Goal: Check status: Check status

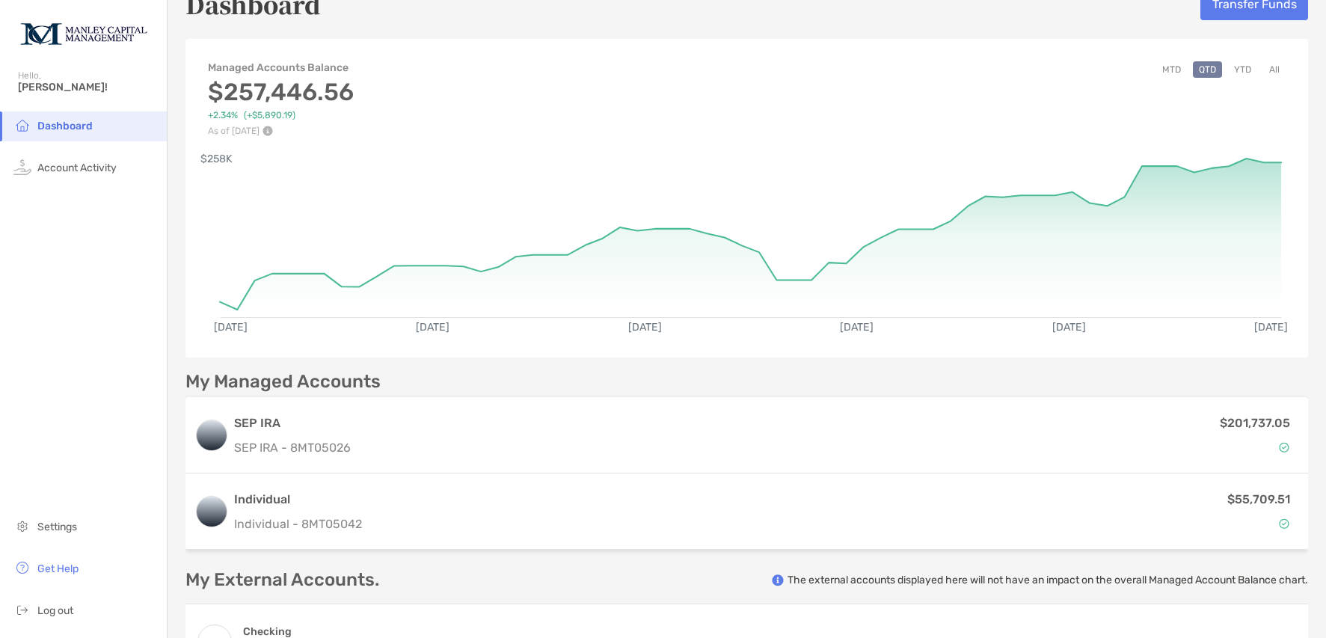
scroll to position [27, 0]
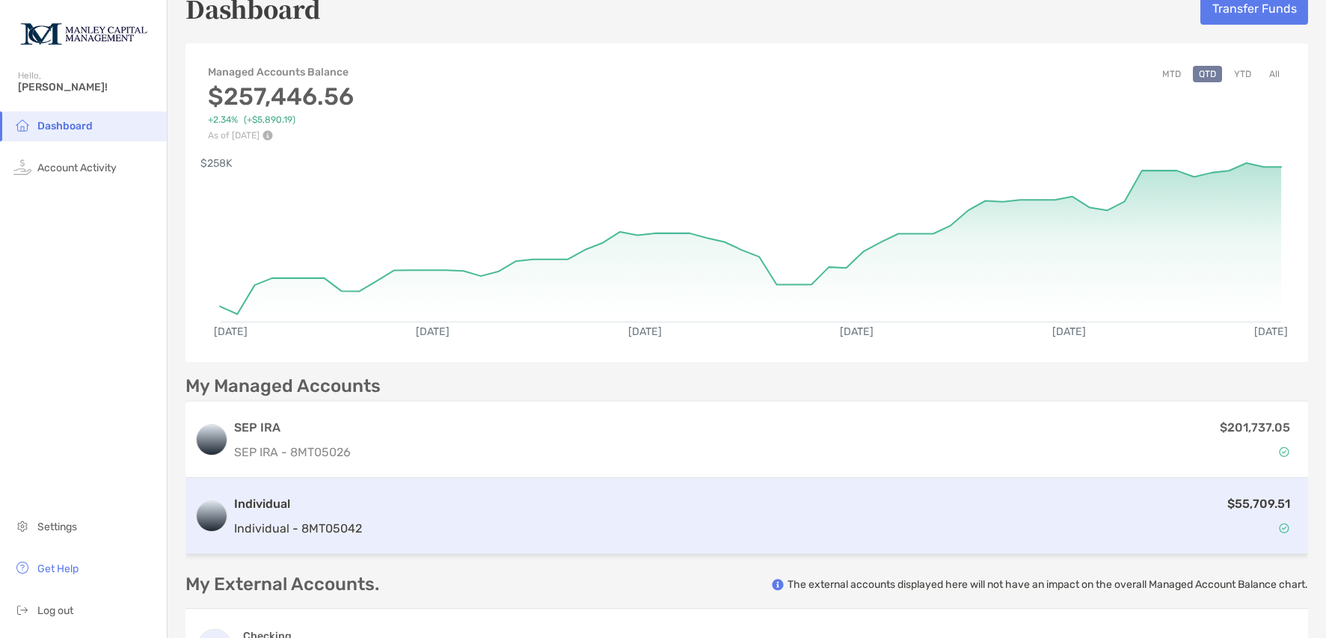
click at [577, 529] on div "$55,709.51" at bounding box center [833, 515] width 931 height 43
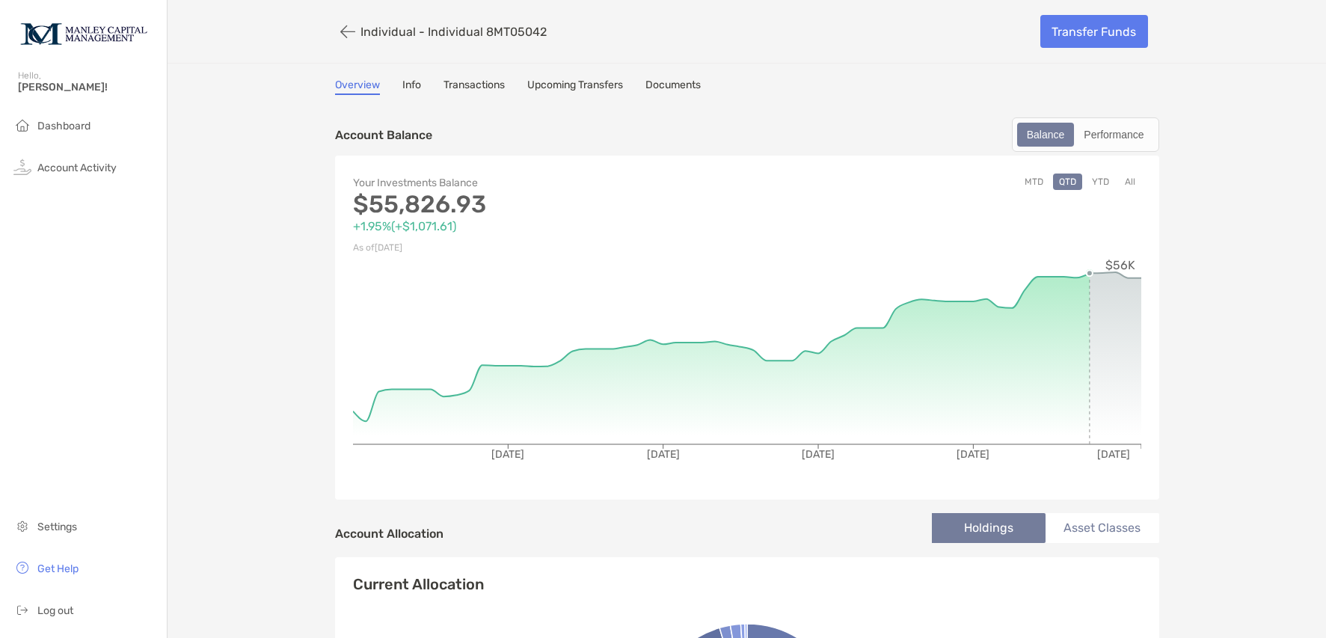
click at [1127, 182] on button "All" at bounding box center [1130, 182] width 22 height 16
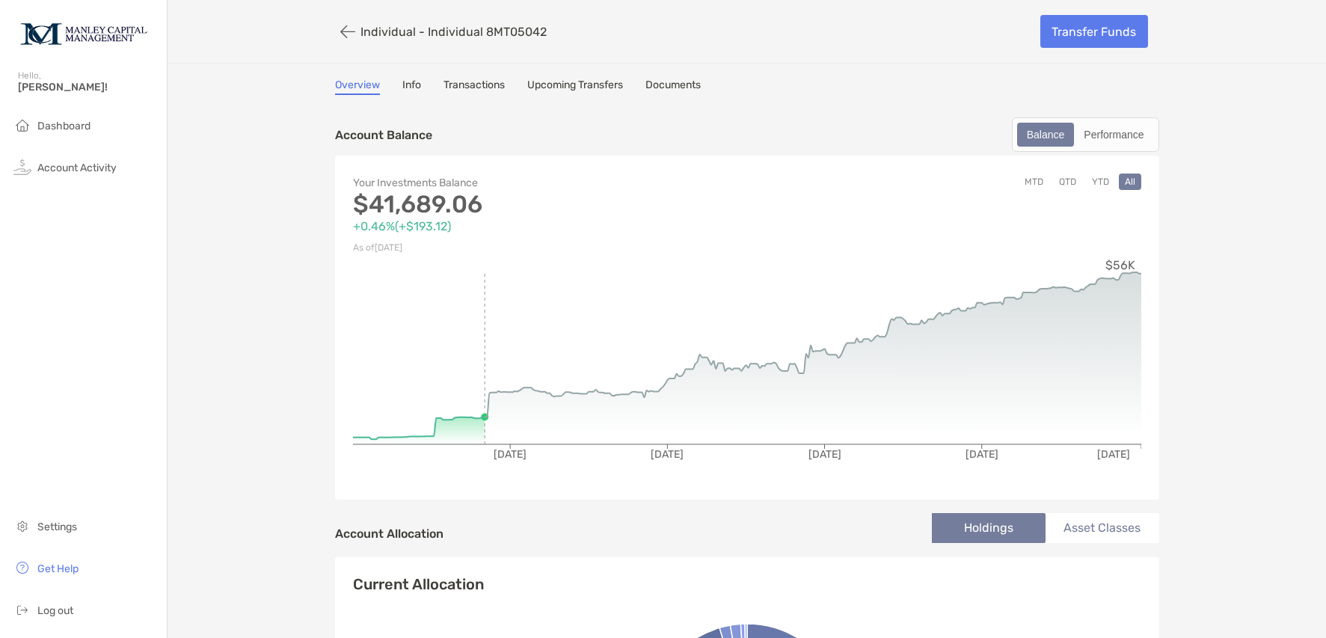
click at [1098, 185] on button "YTD" at bounding box center [1100, 182] width 29 height 16
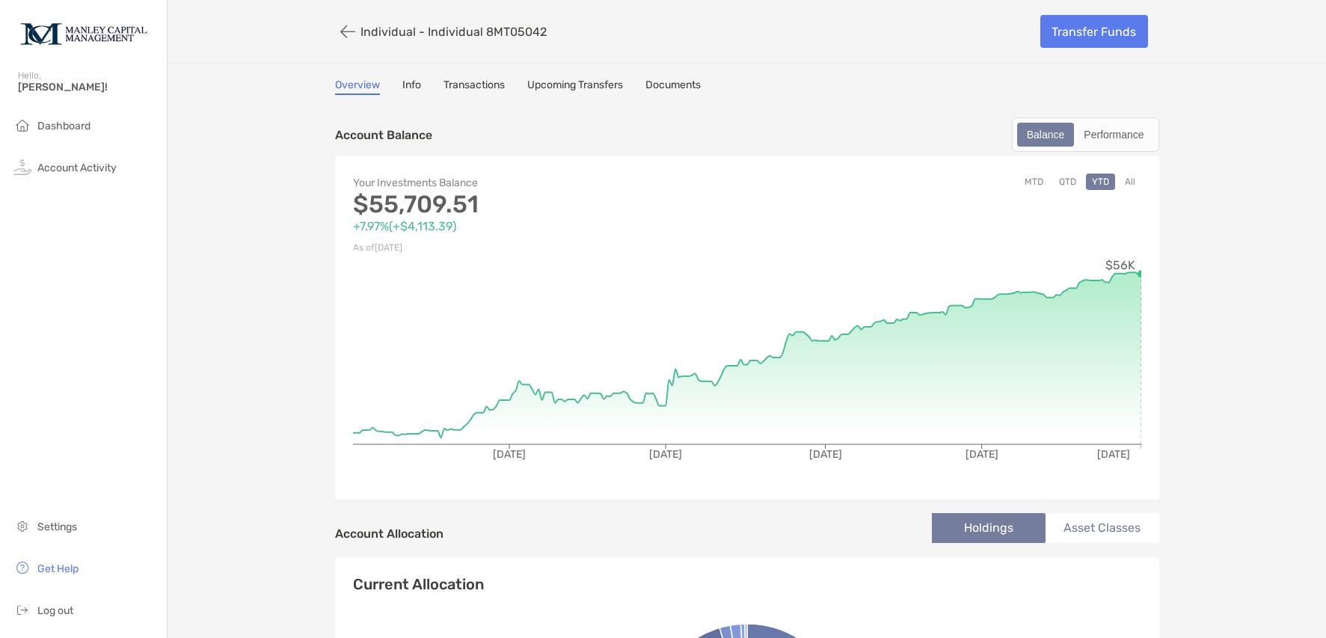
click at [1135, 274] on div "Your Investments Balance $55,709.51 +7.97% ( +$4,113.39 ) As of [DATE] MTD QTD …" at bounding box center [747, 328] width 824 height 344
click at [1138, 275] on circle at bounding box center [1141, 274] width 6 height 6
click at [1060, 187] on button "QTD" at bounding box center [1067, 182] width 29 height 16
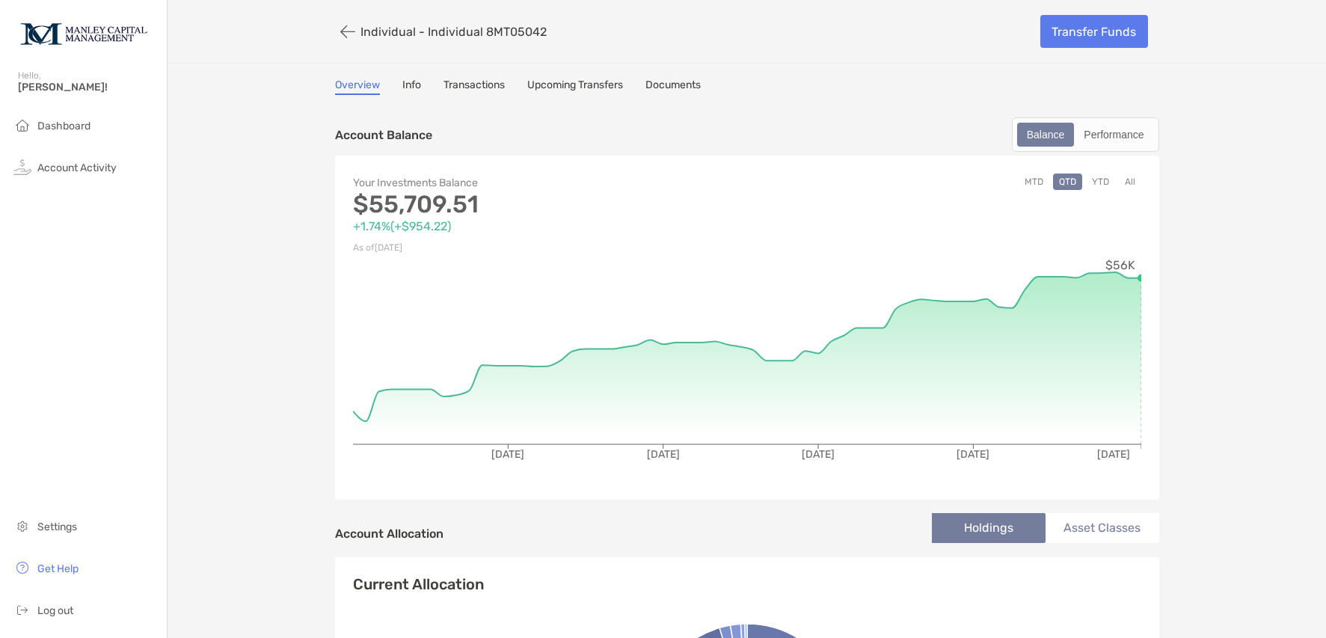
click at [1033, 184] on button "MTD" at bounding box center [1034, 182] width 31 height 16
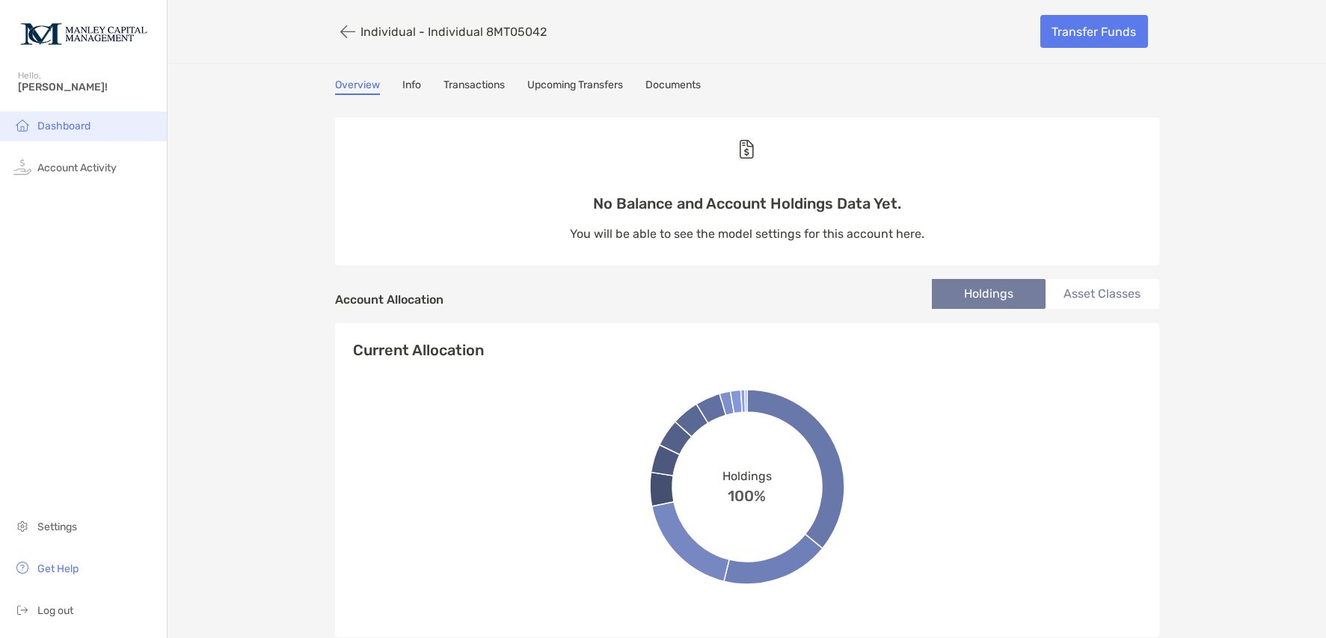
click at [61, 123] on span "Dashboard" at bounding box center [63, 126] width 53 height 13
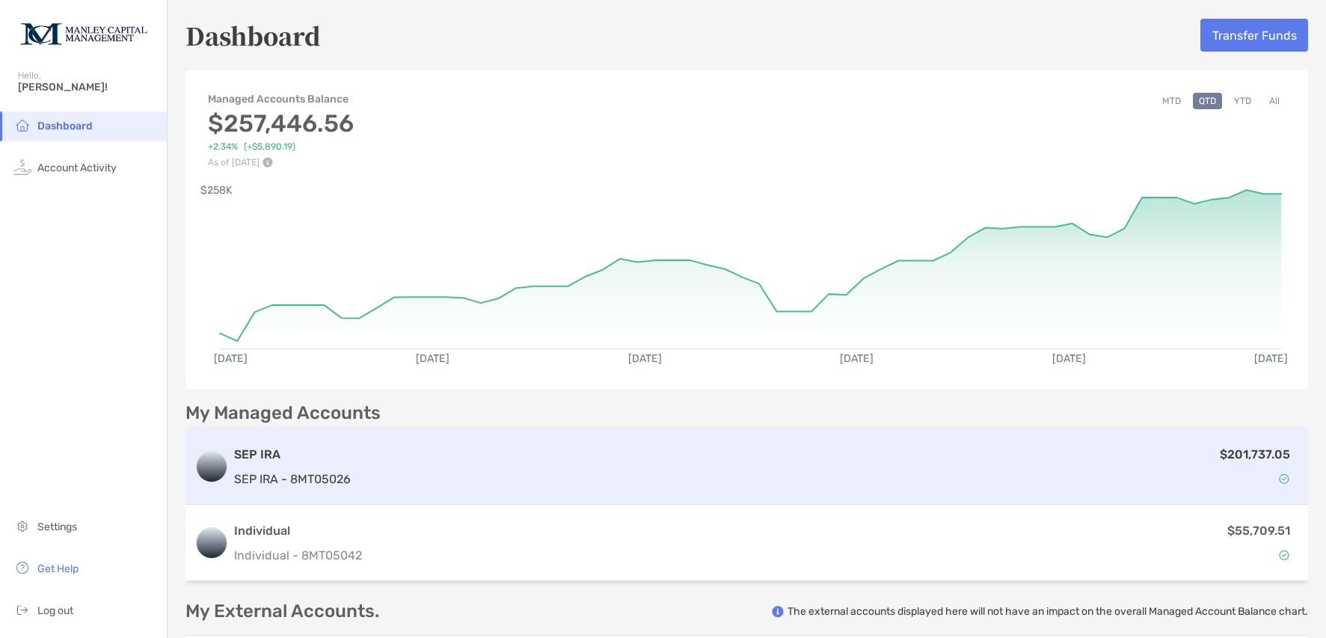
click at [340, 477] on p "SEP IRA - 8MT05026" at bounding box center [292, 479] width 117 height 19
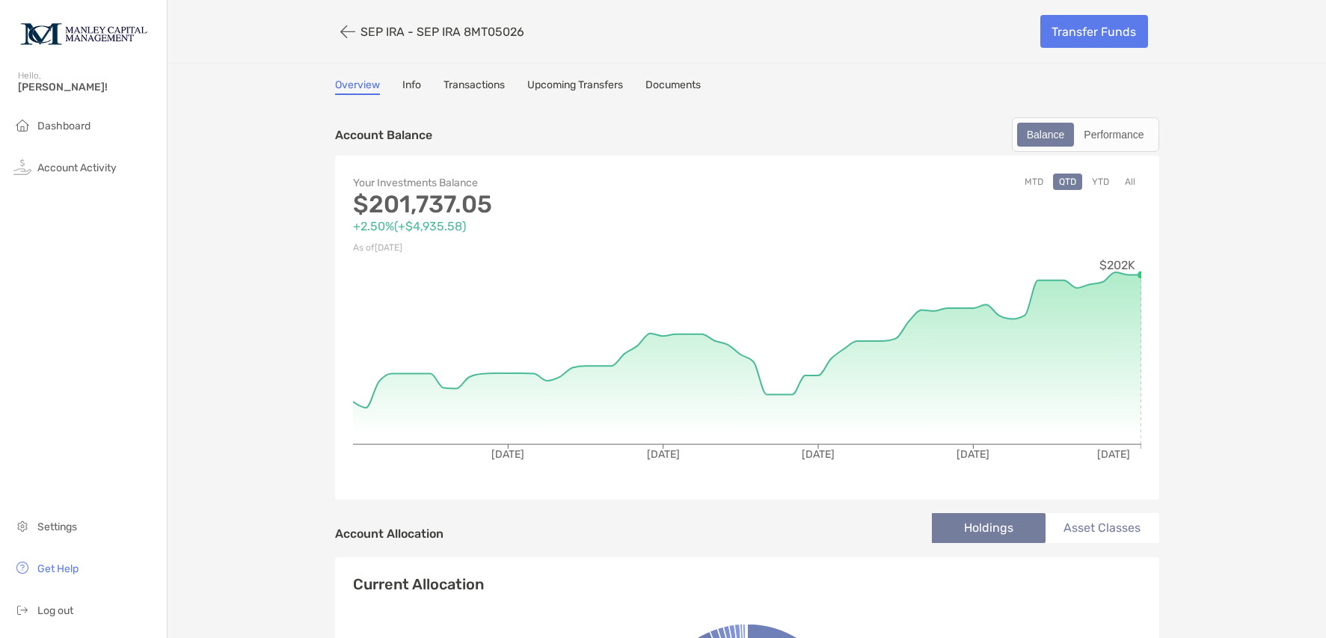
click at [1125, 182] on button "All" at bounding box center [1130, 182] width 22 height 16
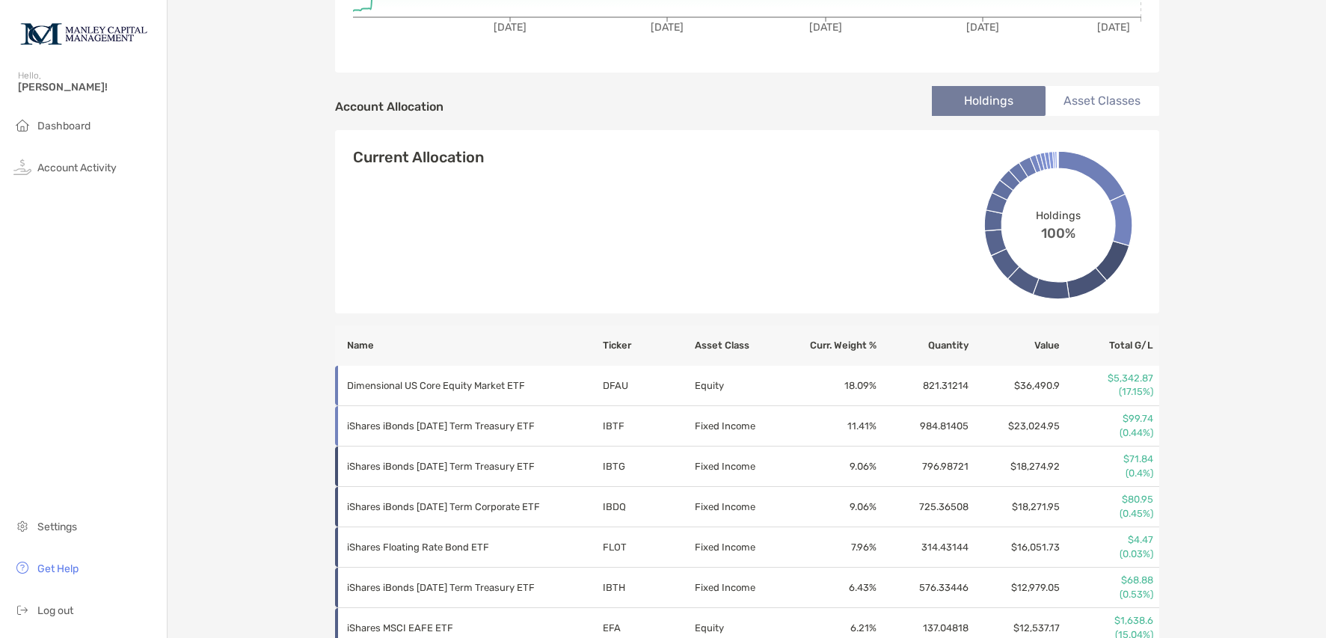
scroll to position [420, 0]
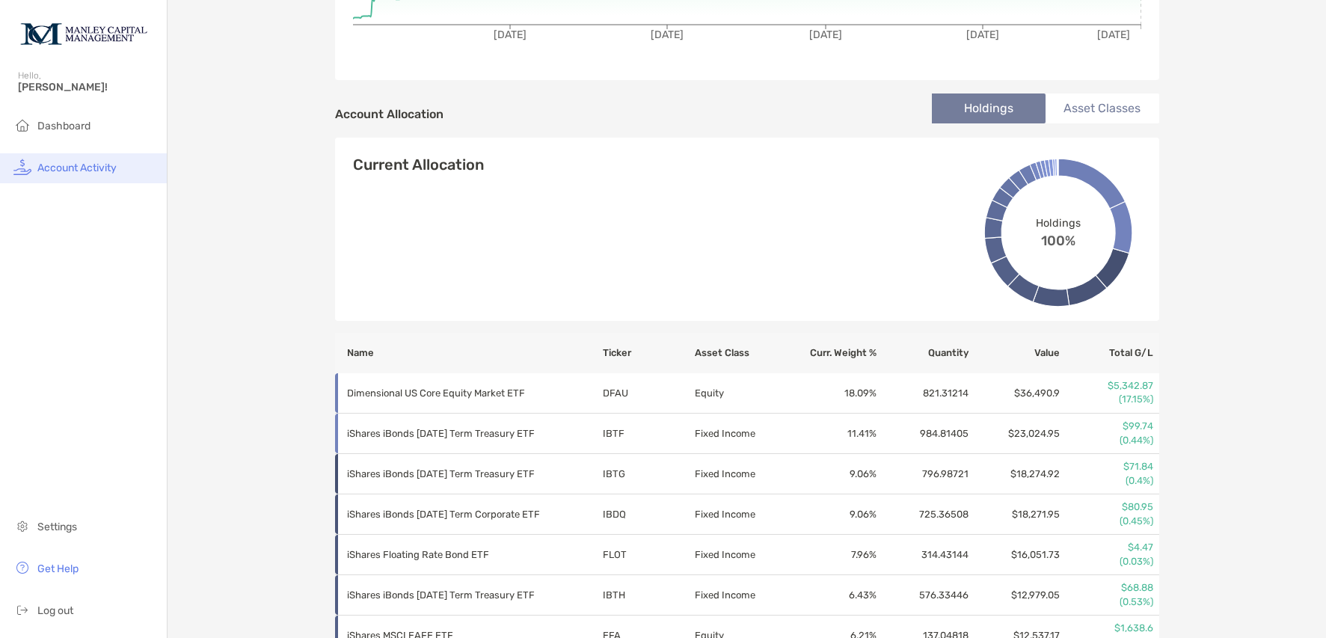
click at [77, 168] on span "Account Activity" at bounding box center [76, 168] width 79 height 13
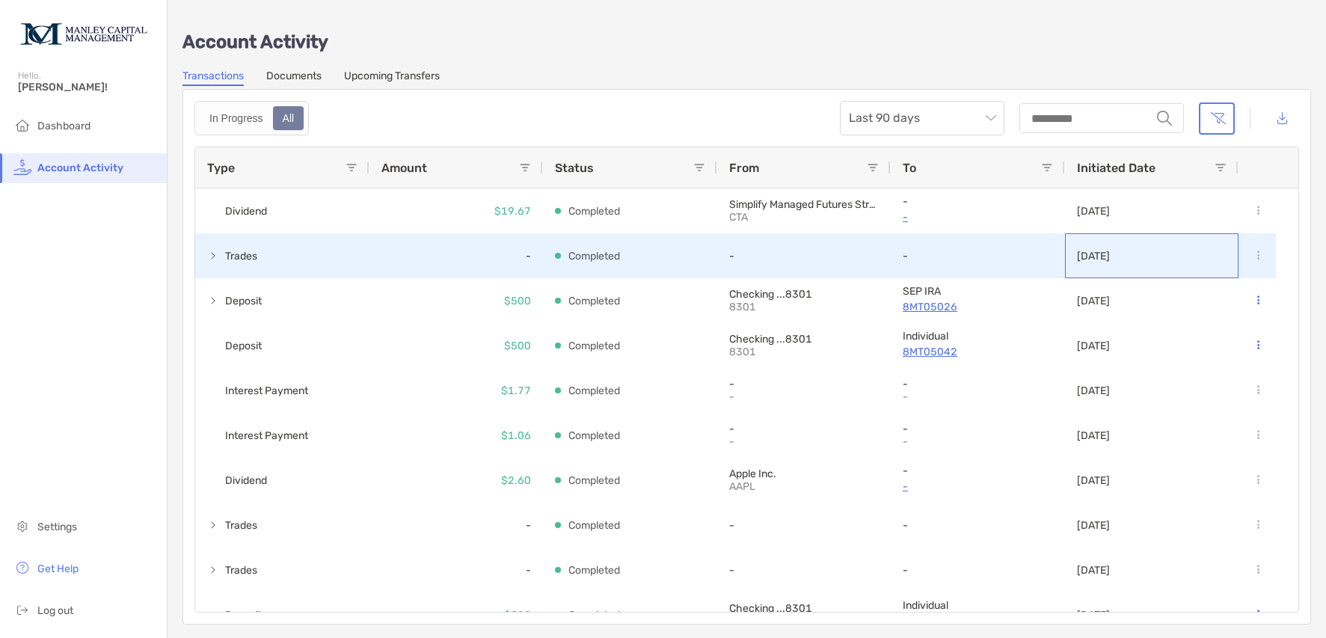
click at [1089, 251] on p "[DATE]" at bounding box center [1093, 256] width 33 height 13
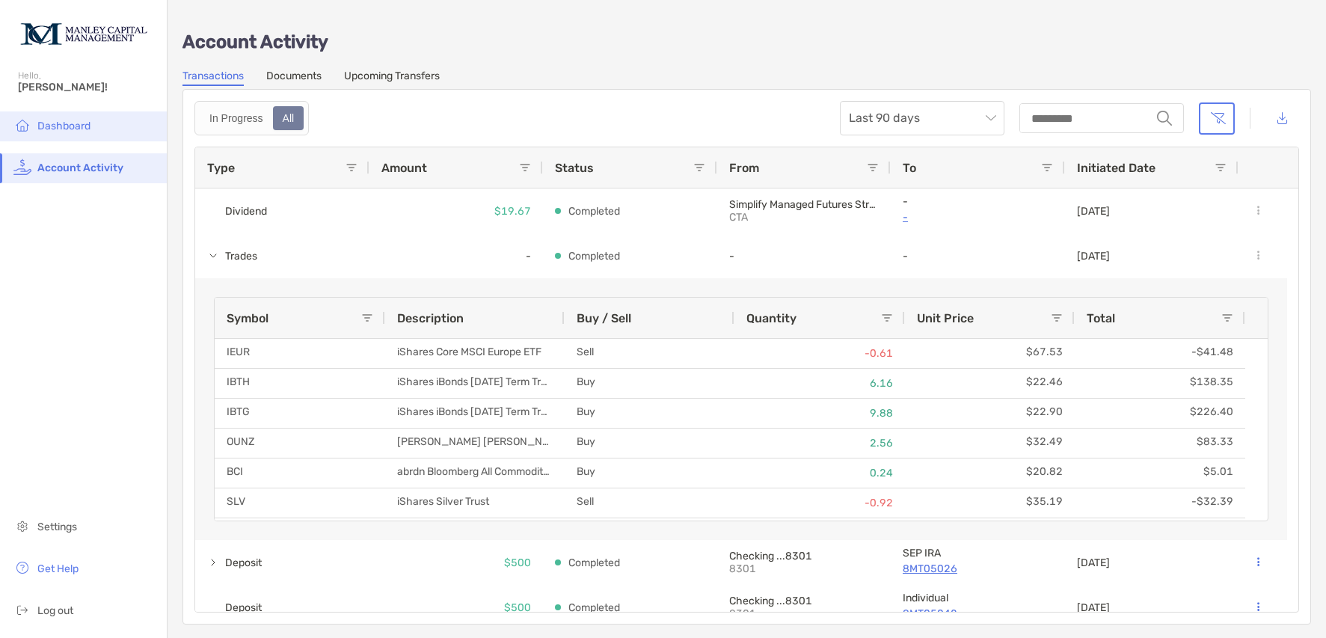
click at [73, 126] on span "Dashboard" at bounding box center [63, 126] width 53 height 13
